Goal: Information Seeking & Learning: Check status

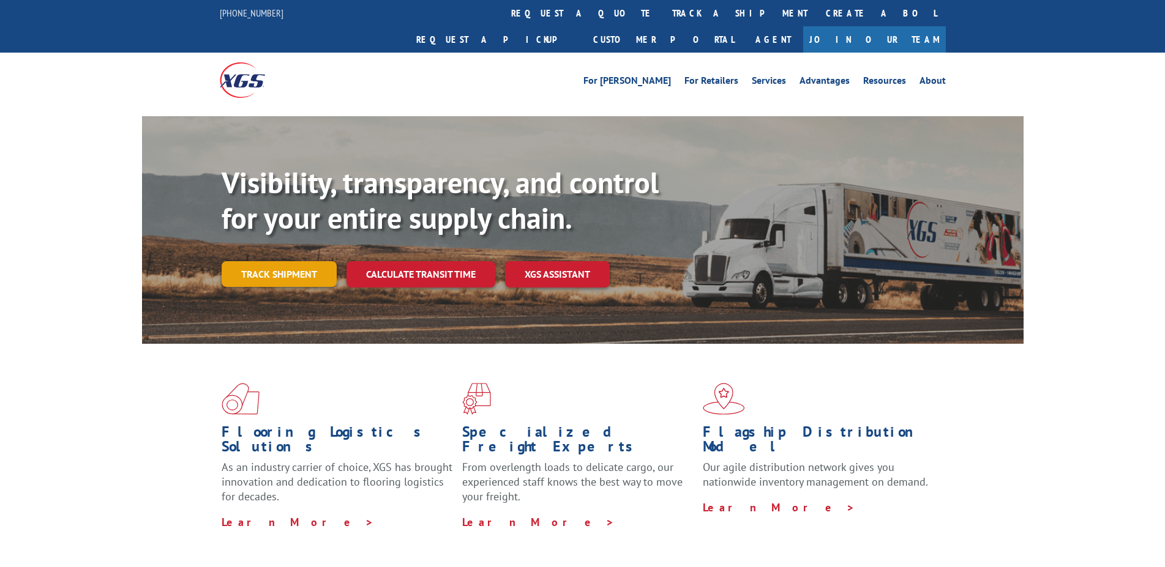
click at [280, 261] on link "Track shipment" at bounding box center [279, 274] width 115 height 26
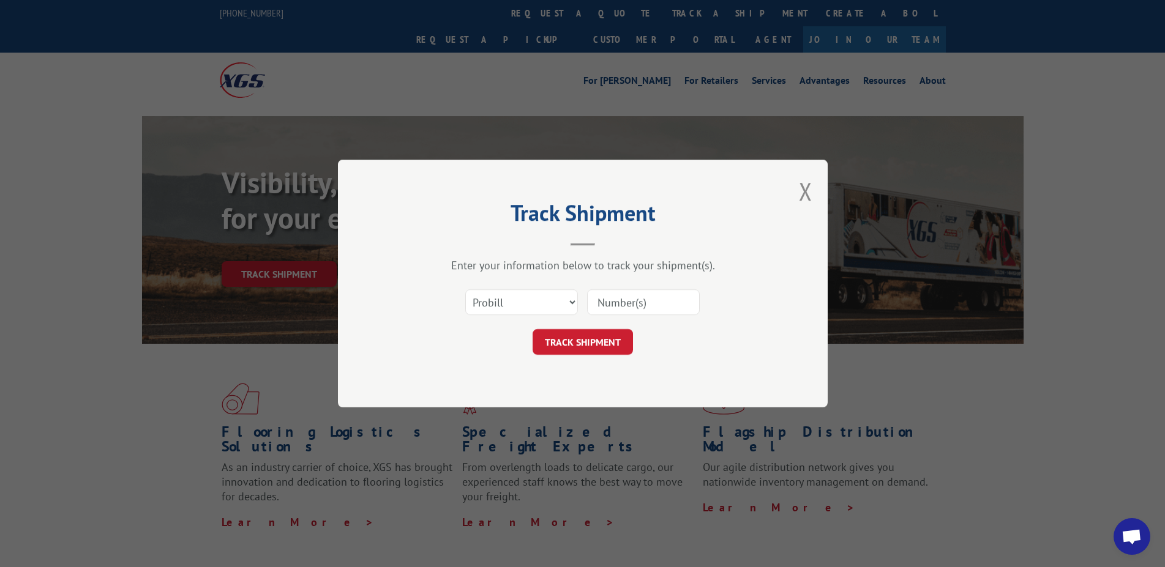
click at [650, 302] on input at bounding box center [643, 303] width 113 height 26
type input "17156682"
click button "TRACK SHIPMENT" at bounding box center [583, 342] width 100 height 26
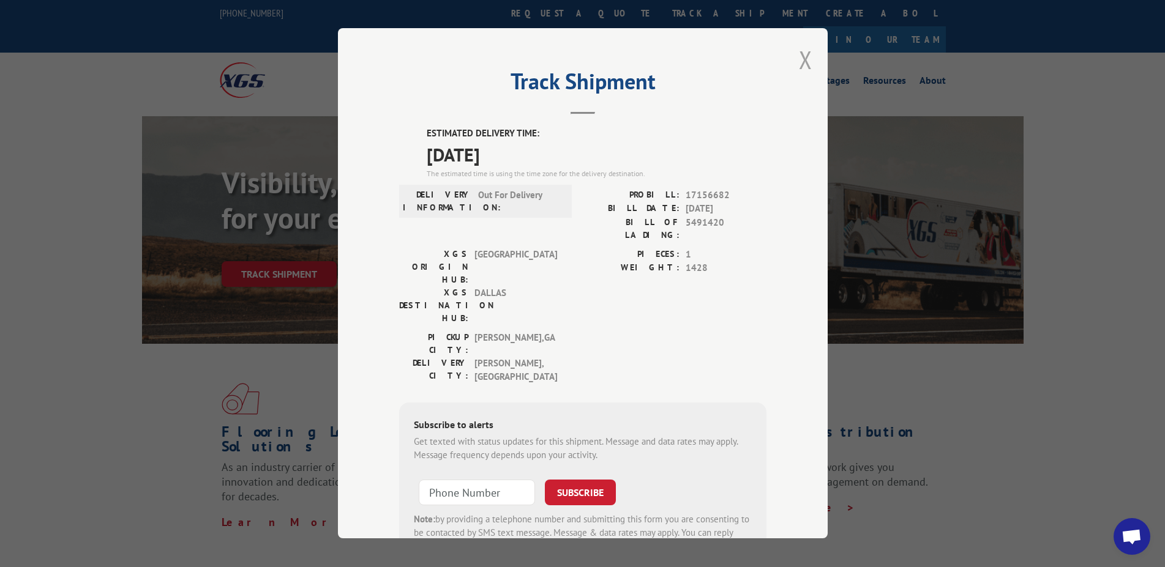
click at [801, 61] on button "Close modal" at bounding box center [805, 59] width 13 height 32
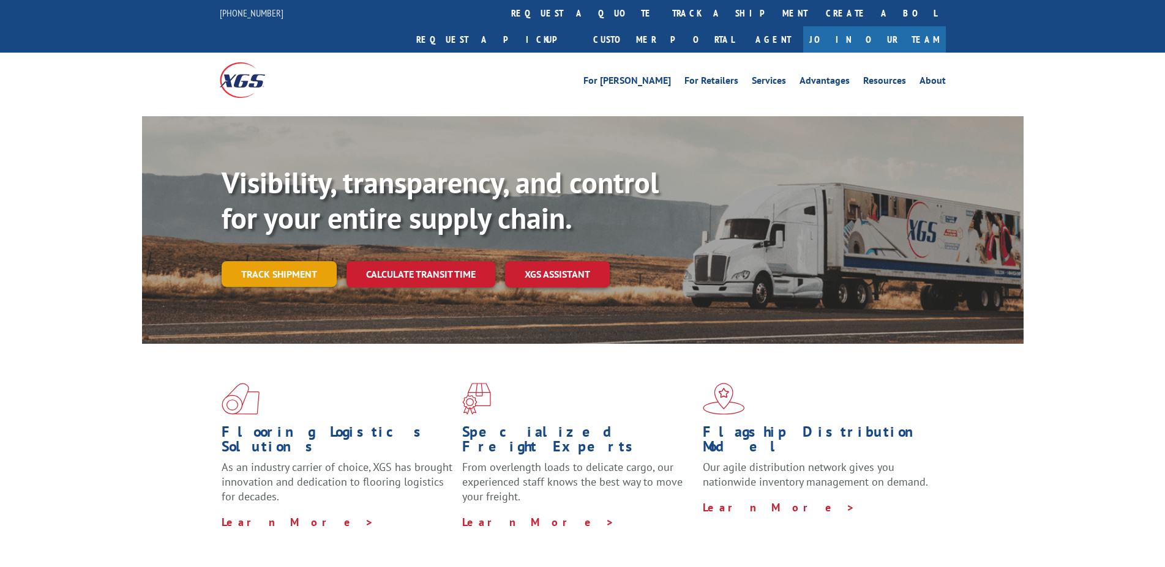
click at [291, 261] on link "Track shipment" at bounding box center [279, 274] width 115 height 26
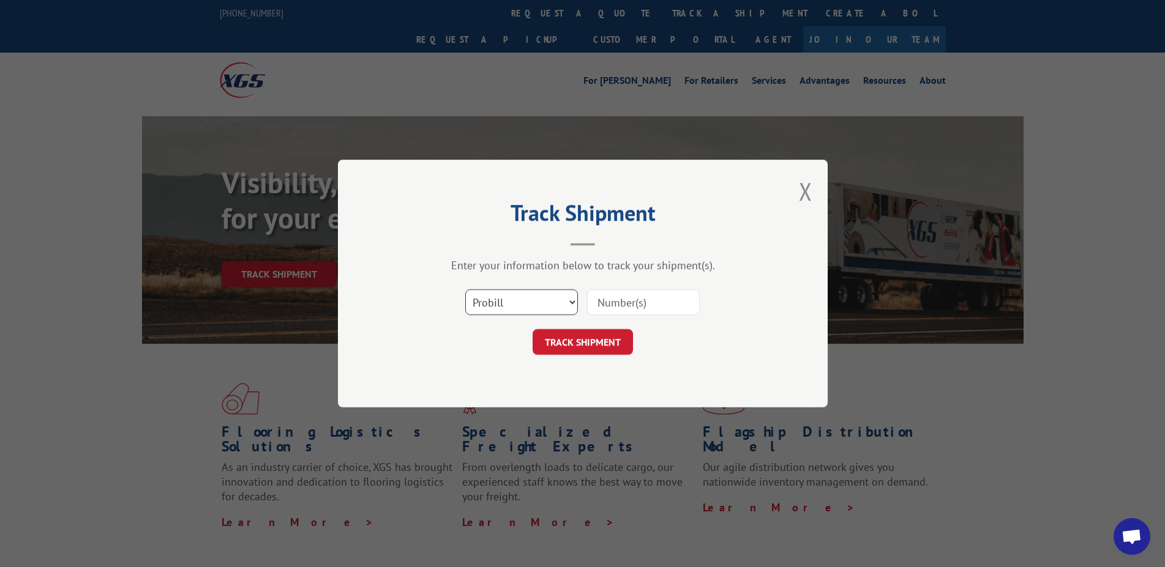
click at [465, 290] on select "Select category... Probill BOL PO" at bounding box center [521, 303] width 113 height 26
click at [644, 302] on input at bounding box center [643, 303] width 113 height 26
type input "17156682"
click at [591, 343] on button "TRACK SHIPMENT" at bounding box center [583, 342] width 100 height 26
